Goal: Browse casually

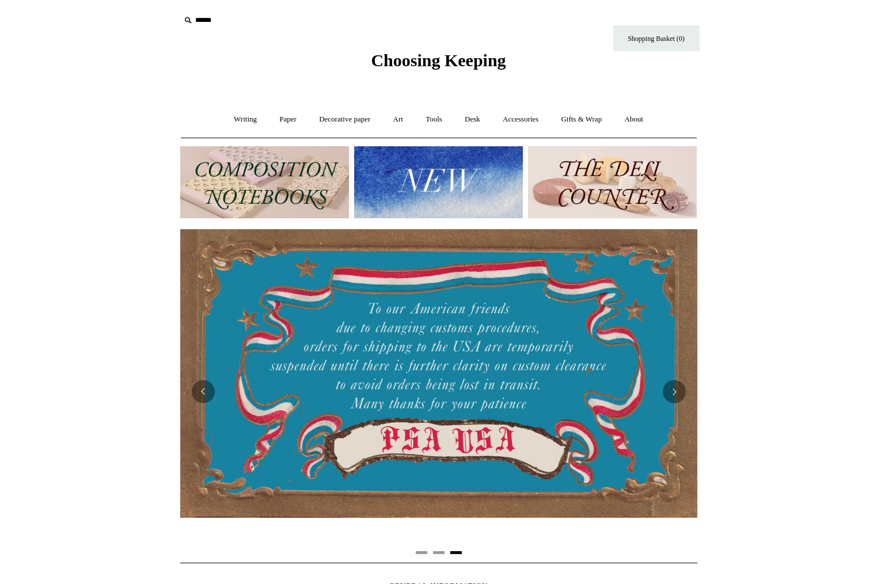
scroll to position [0, 1042]
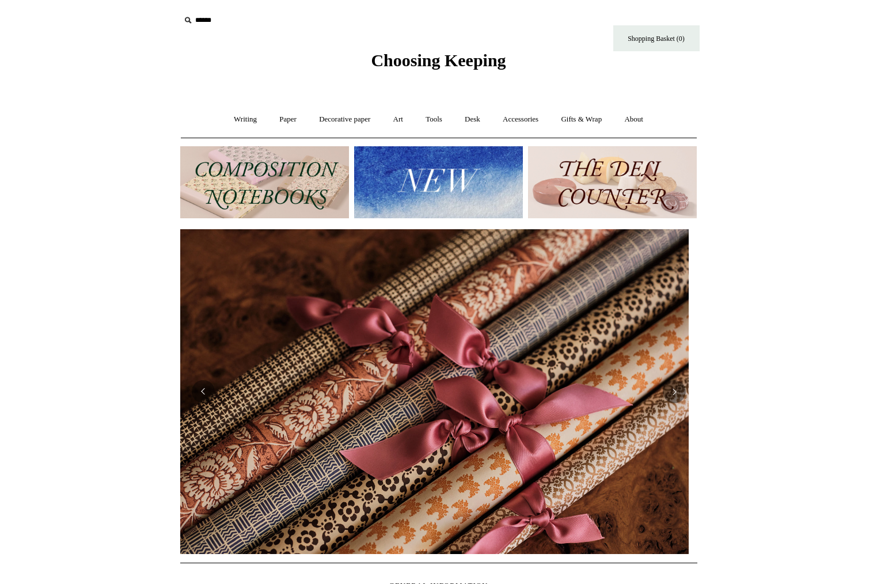
click at [250, 191] on img at bounding box center [264, 182] width 169 height 72
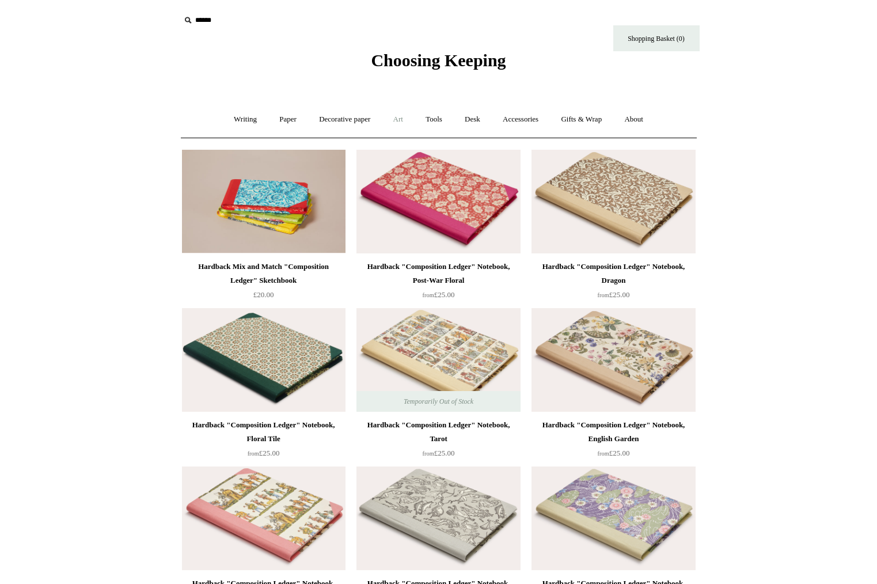
click at [397, 123] on link "Art +" at bounding box center [398, 119] width 31 height 31
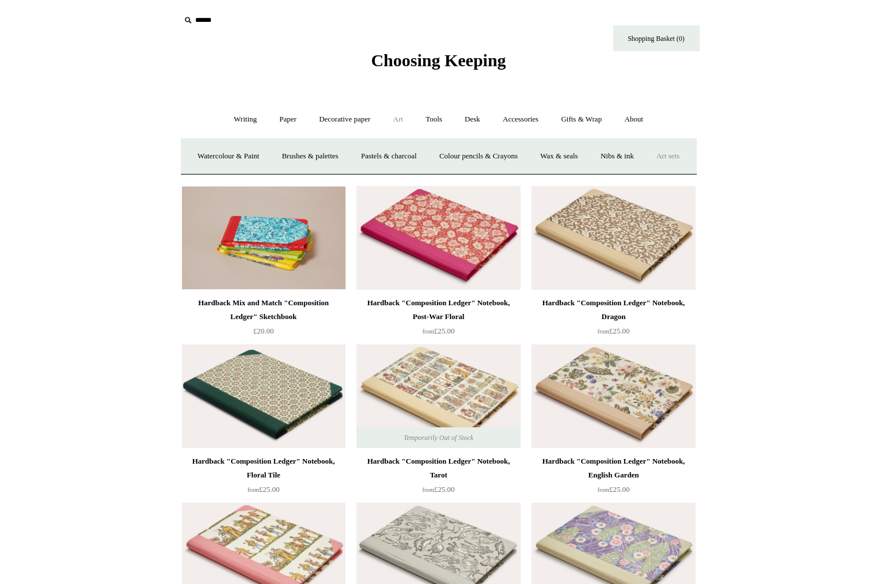
click at [646, 172] on link "Art sets" at bounding box center [668, 156] width 44 height 31
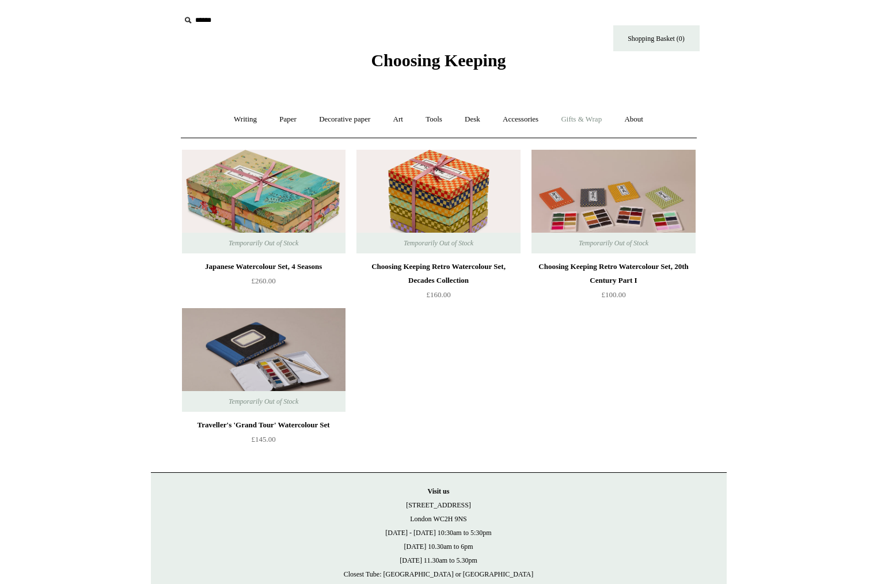
click at [592, 116] on link "Gifts & Wrap +" at bounding box center [581, 119] width 62 height 31
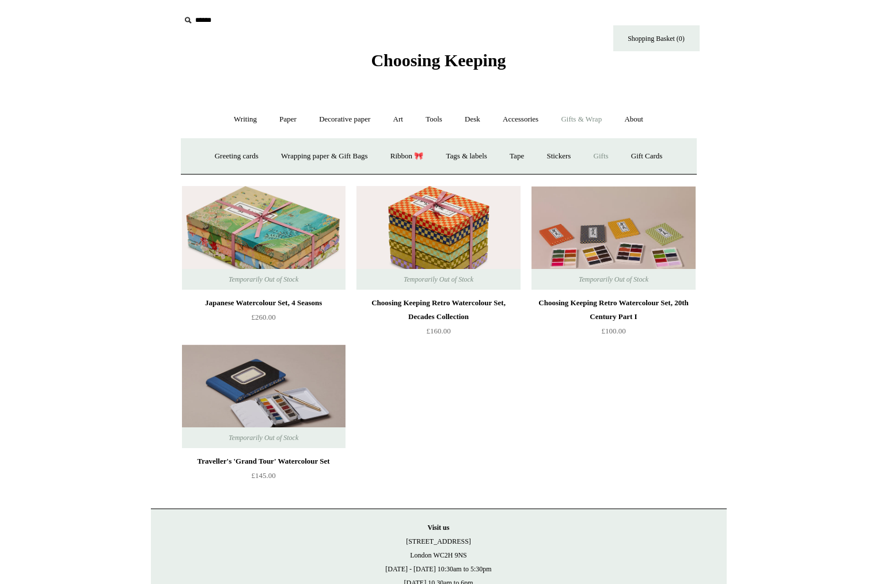
click at [605, 155] on link "Gifts +" at bounding box center [601, 156] width 36 height 31
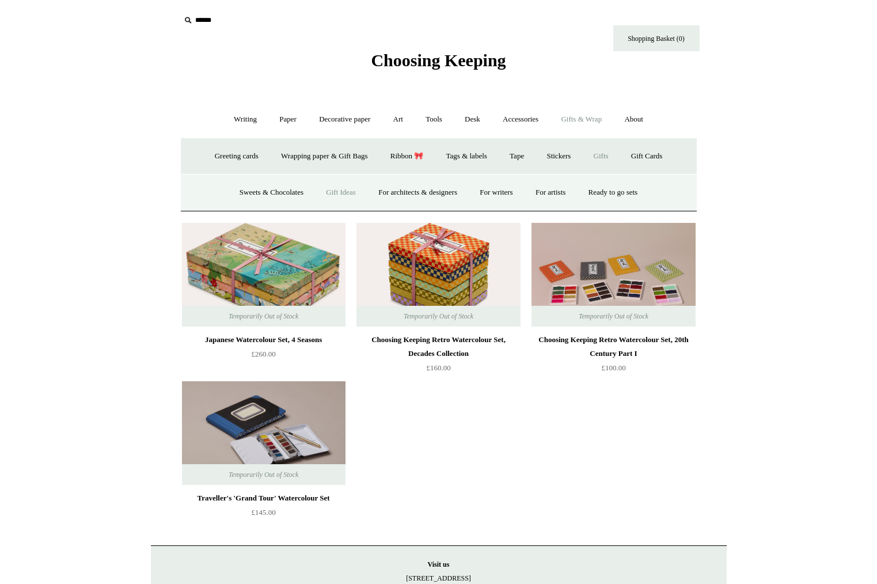
click at [324, 195] on link "Gift Ideas" at bounding box center [340, 192] width 51 height 31
